Goal: Obtain resource: Download file/media

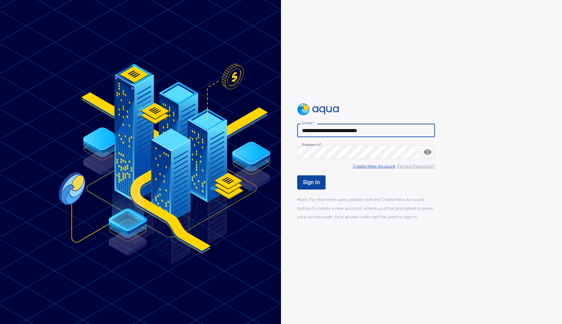
click at [418, 152] on div at bounding box center [418, 152] width 0 height 0
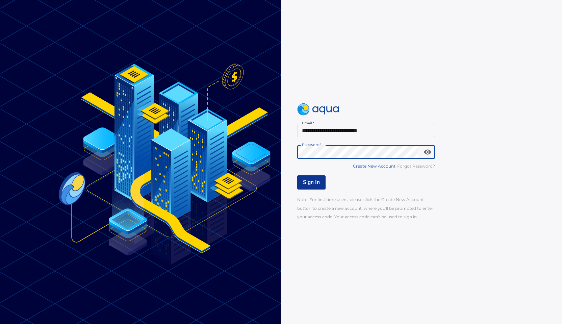
click at [315, 184] on span "Sign In" at bounding box center [311, 182] width 17 height 6
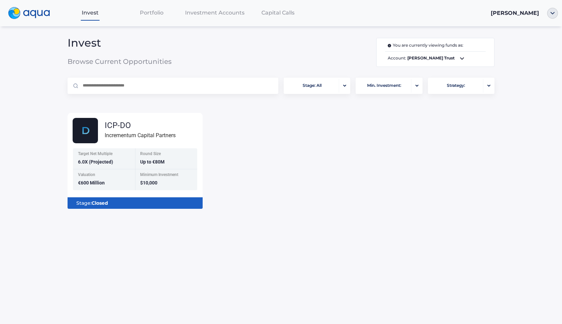
click at [458, 57] on icon at bounding box center [462, 58] width 8 height 8
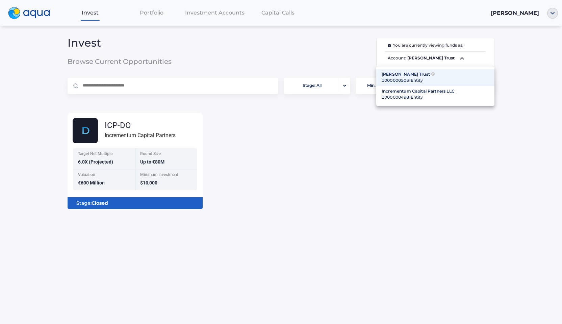
click at [293, 139] on div at bounding box center [281, 162] width 562 height 324
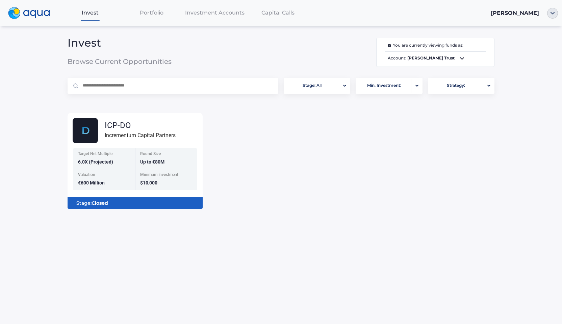
click at [338, 88] on div "Stage: All" at bounding box center [311, 86] width 55 height 14
click at [152, 10] on span "Portfolio" at bounding box center [152, 12] width 24 height 6
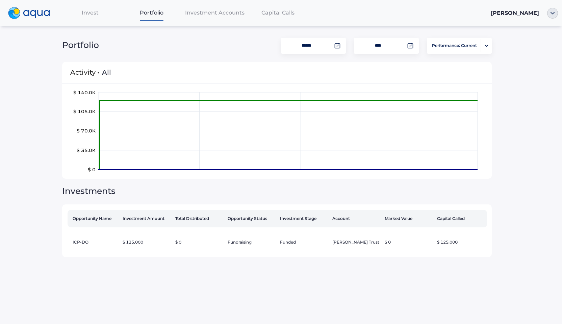
click at [213, 14] on span "Investment Accounts" at bounding box center [214, 12] width 59 height 6
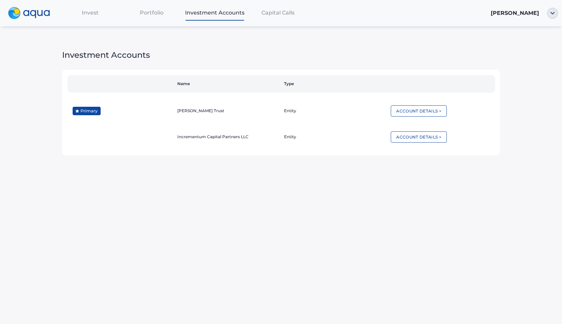
click at [24, 15] on img at bounding box center [29, 13] width 42 height 12
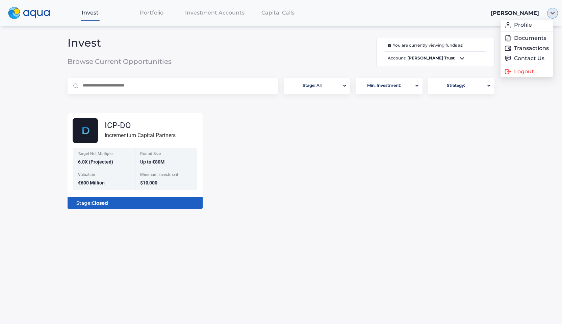
click at [550, 13] on img "button" at bounding box center [552, 13] width 11 height 11
click at [527, 39] on link "Documents" at bounding box center [532, 38] width 44 height 7
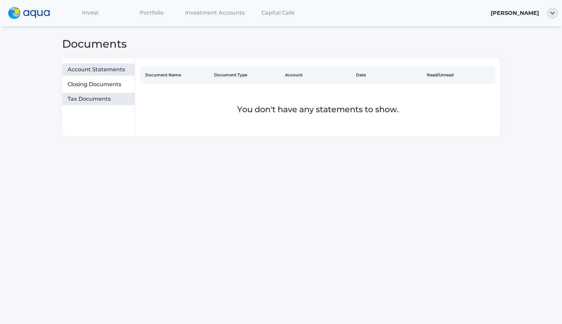
click at [97, 100] on div "Tax Documents" at bounding box center [100, 99] width 64 height 7
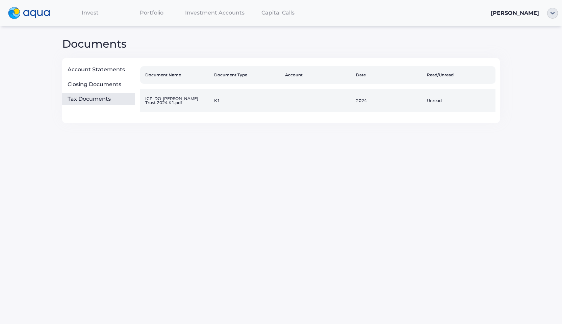
click at [177, 100] on td "ICP-DO-[PERSON_NAME] Trust 2024 K1.pdf" at bounding box center [175, 100] width 71 height 23
